Goal: Information Seeking & Learning: Learn about a topic

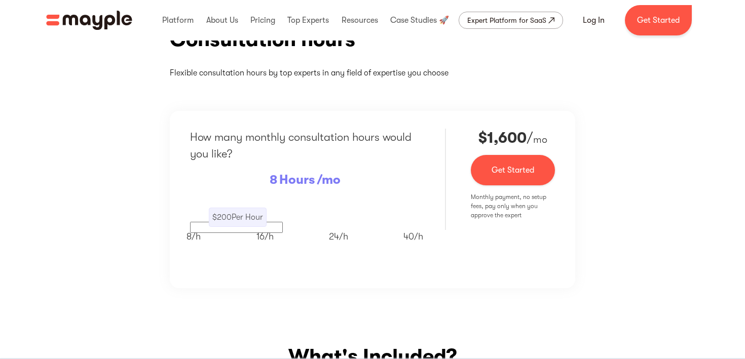
scroll to position [162, 0]
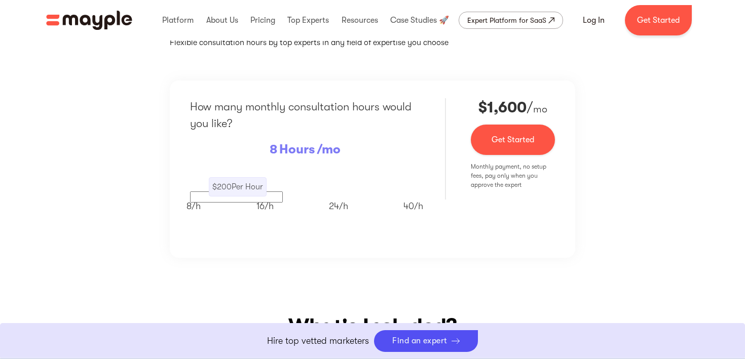
click at [246, 189] on p "$ 200 Per Hour" at bounding box center [237, 187] width 51 height 12
click at [246, 188] on p "$ 200 Per Hour" at bounding box center [237, 187] width 51 height 12
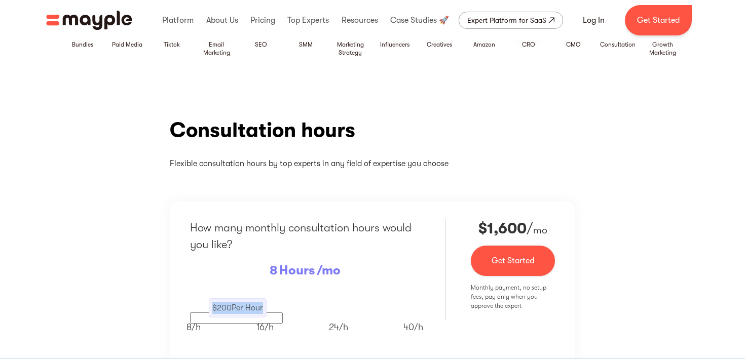
scroll to position [0, 0]
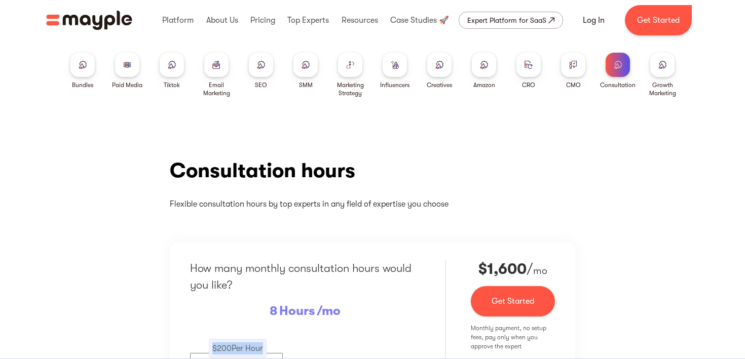
click at [104, 14] on img "home" at bounding box center [89, 20] width 86 height 19
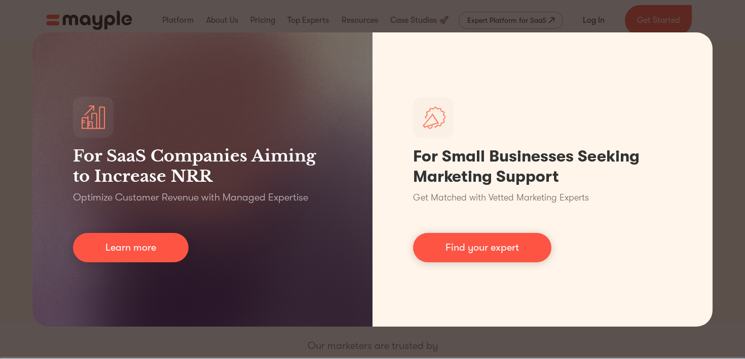
click at [683, 18] on div "For SaaS Companies Aiming to Increase NRR Optimize Customer Revenue with Manage…" at bounding box center [372, 179] width 745 height 359
click at [735, 64] on div "For SaaS Companies Aiming to Increase NRR Optimize Customer Revenue with Manage…" at bounding box center [372, 179] width 745 height 359
click at [12, 72] on div "For SaaS Companies Aiming to Increase NRR Optimize Customer Revenue with Manage…" at bounding box center [372, 179] width 745 height 359
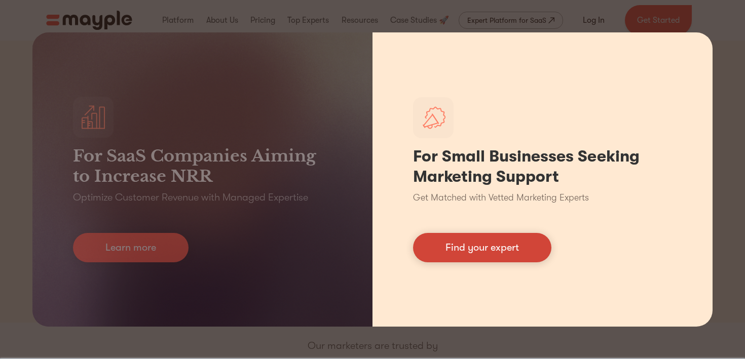
click at [494, 248] on link "Find your expert" at bounding box center [482, 247] width 138 height 29
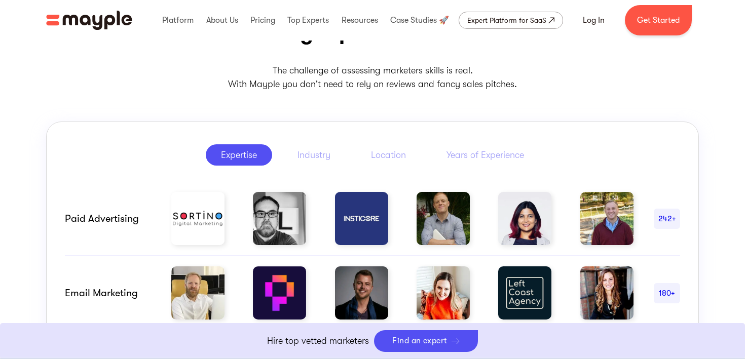
scroll to position [451, 0]
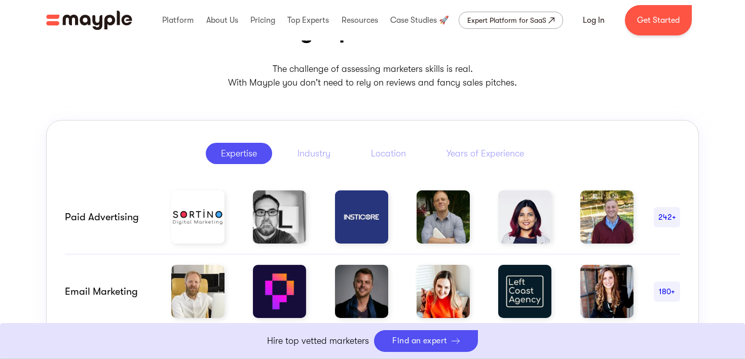
click at [367, 217] on img at bounding box center [361, 216] width 53 height 53
click at [326, 152] on div "Industry" at bounding box center [313, 153] width 33 height 12
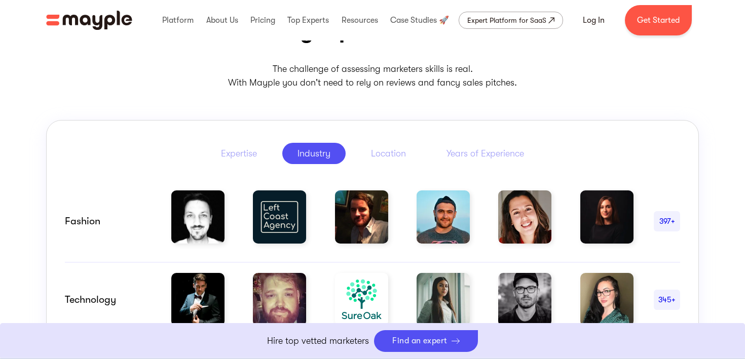
click at [445, 221] on img at bounding box center [442, 216] width 53 height 53
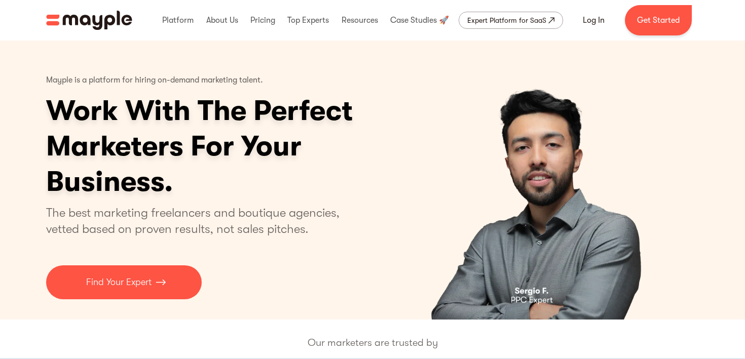
scroll to position [0, 0]
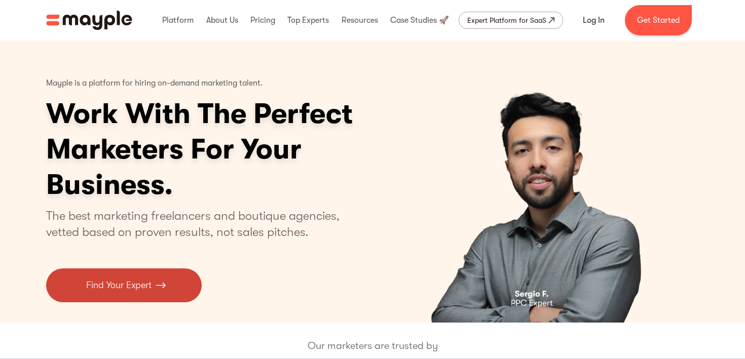
click at [165, 289] on img at bounding box center [161, 286] width 10 height 14
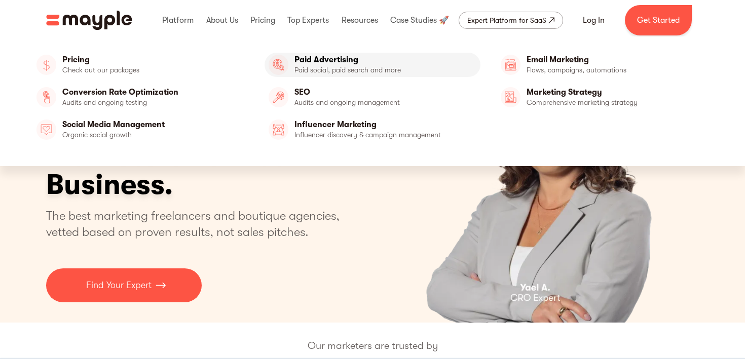
click at [330, 62] on link "Paid Advertising" at bounding box center [372, 65] width 216 height 24
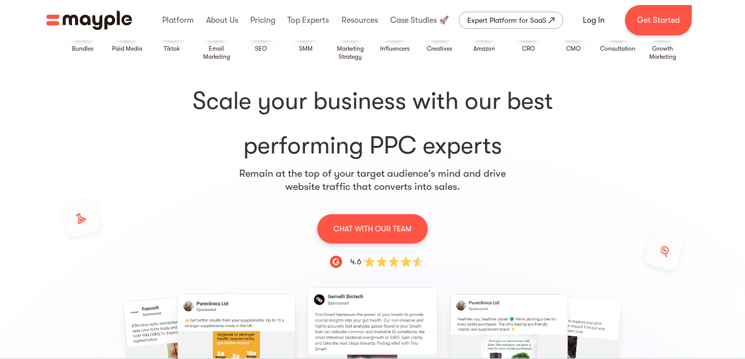
scroll to position [8, 0]
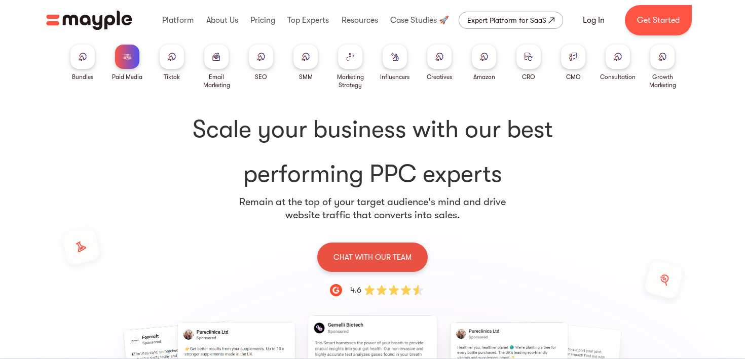
click at [386, 261] on p "CHAT WITH OUR TEAM" at bounding box center [372, 257] width 78 height 13
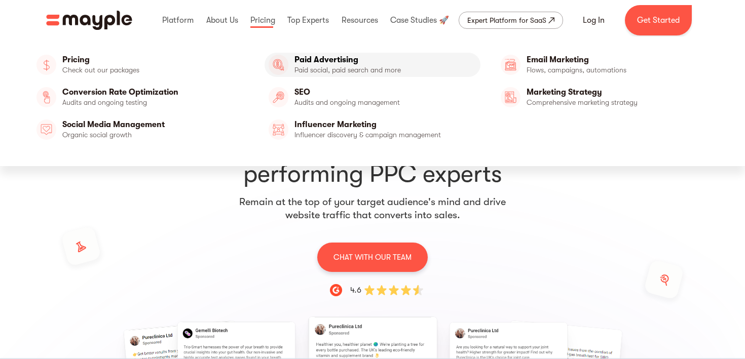
scroll to position [0, 0]
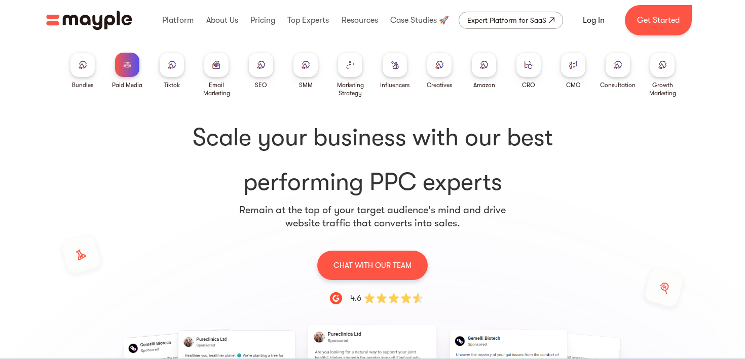
click at [182, 63] on div at bounding box center [172, 65] width 24 height 24
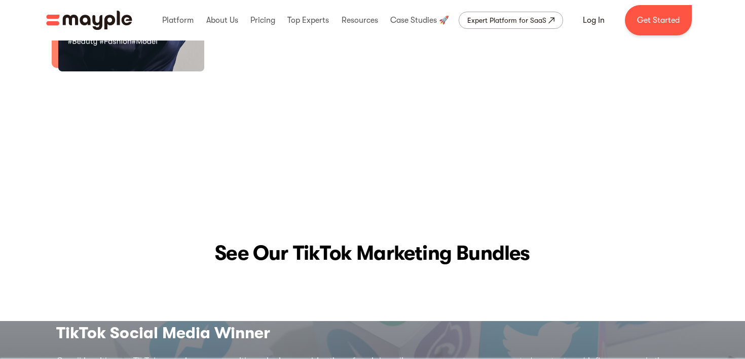
scroll to position [2393, 0]
